Goal: Find specific page/section: Find specific page/section

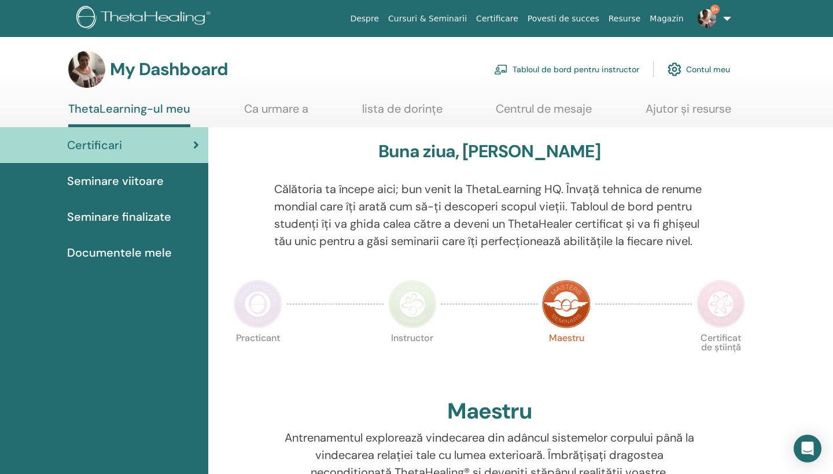
click at [179, 178] on div "Seminare viitoare" at bounding box center [104, 180] width 190 height 17
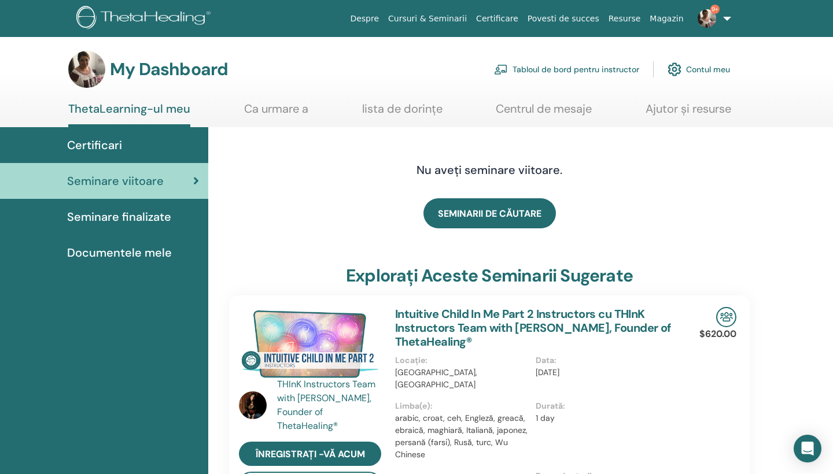
click at [522, 65] on link "Tabloul de bord pentru instructor" at bounding box center [566, 69] width 145 height 25
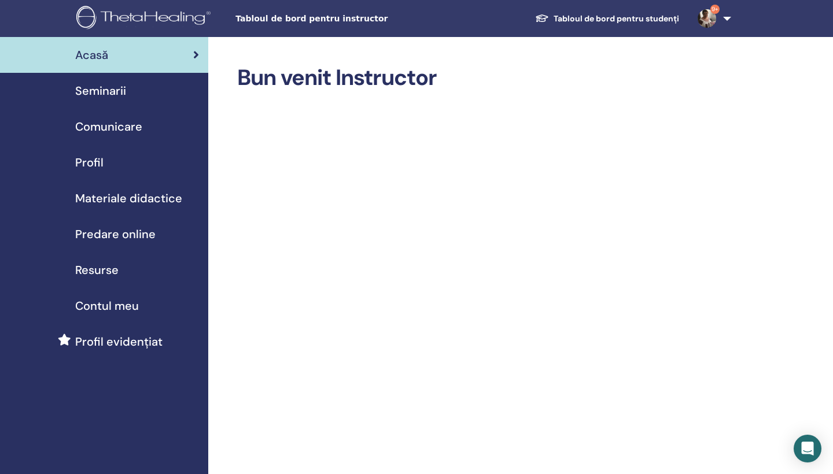
click at [149, 98] on div "Seminarii" at bounding box center [104, 90] width 190 height 17
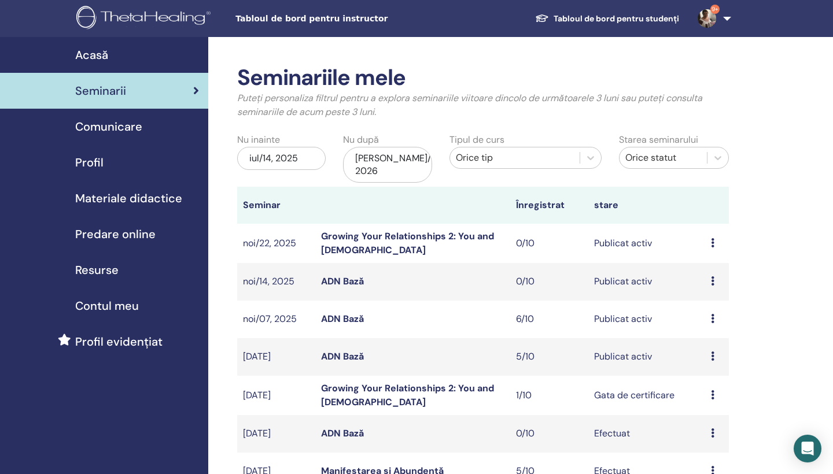
click at [343, 350] on link "ADN Bază" at bounding box center [342, 356] width 43 height 12
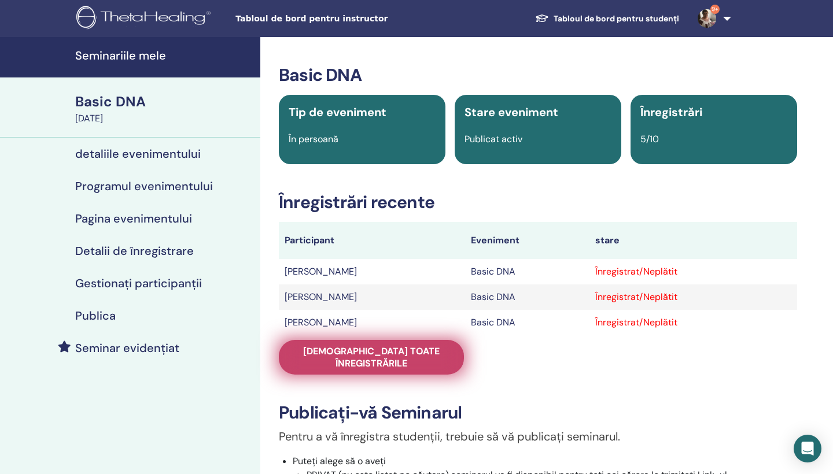
click at [346, 343] on link "Vedeți toate înregistrările" at bounding box center [371, 357] width 185 height 35
